Goal: Find specific page/section: Find specific page/section

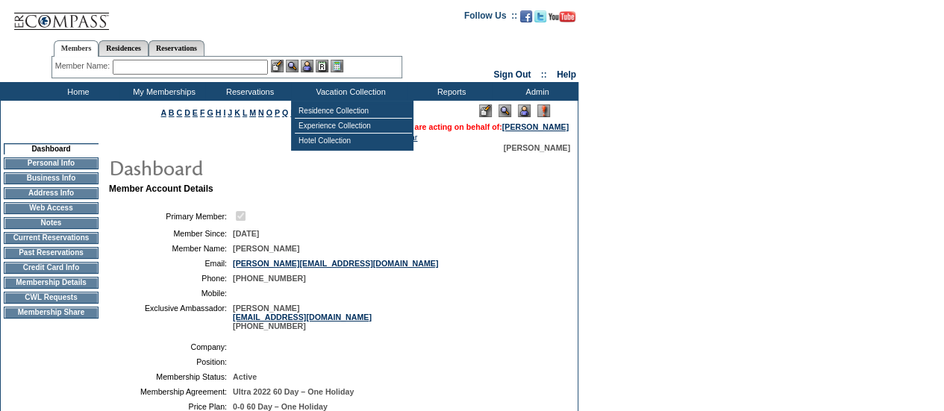
click at [526, 111] on img at bounding box center [524, 110] width 13 height 13
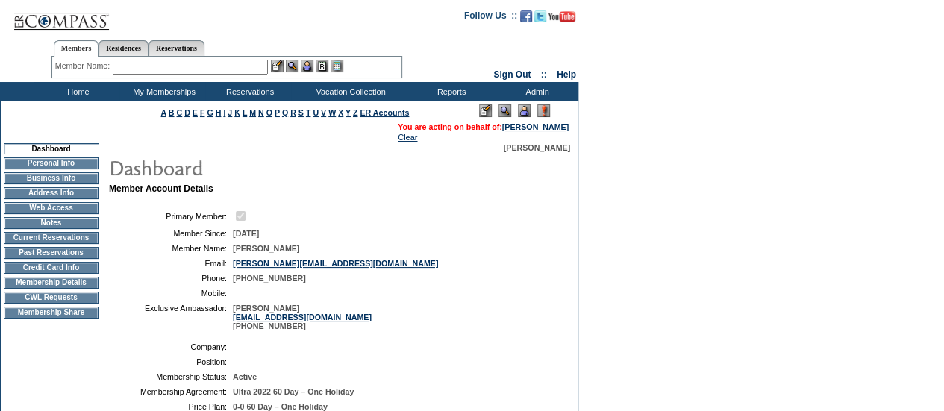
click at [184, 69] on input "text" at bounding box center [190, 67] width 155 height 15
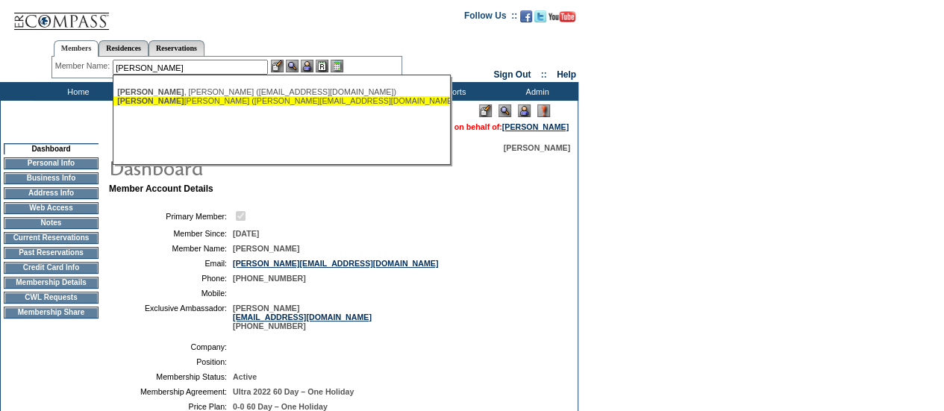
click at [192, 101] on div "Romano Hipp, Kelly (kelly@blueripplecapital.com)" at bounding box center [281, 100] width 328 height 9
type input "Romano Hipp, Kelly (kelly@blueripplecapital.com)"
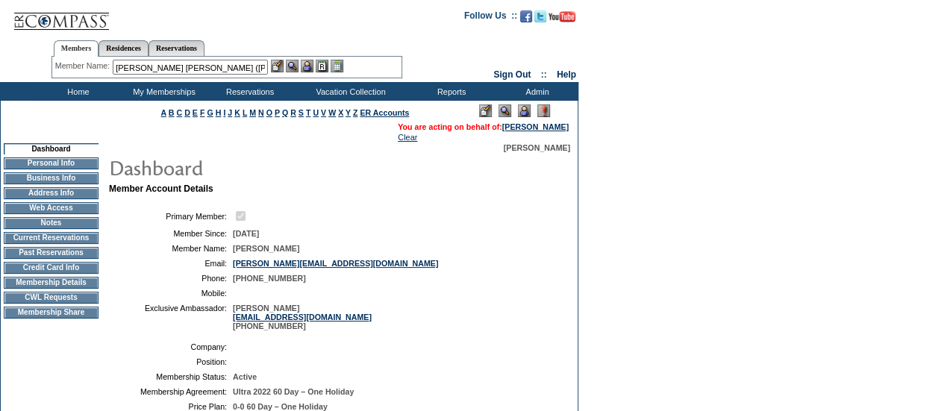
click at [294, 66] on img at bounding box center [292, 66] width 13 height 13
